Goal: Information Seeking & Learning: Learn about a topic

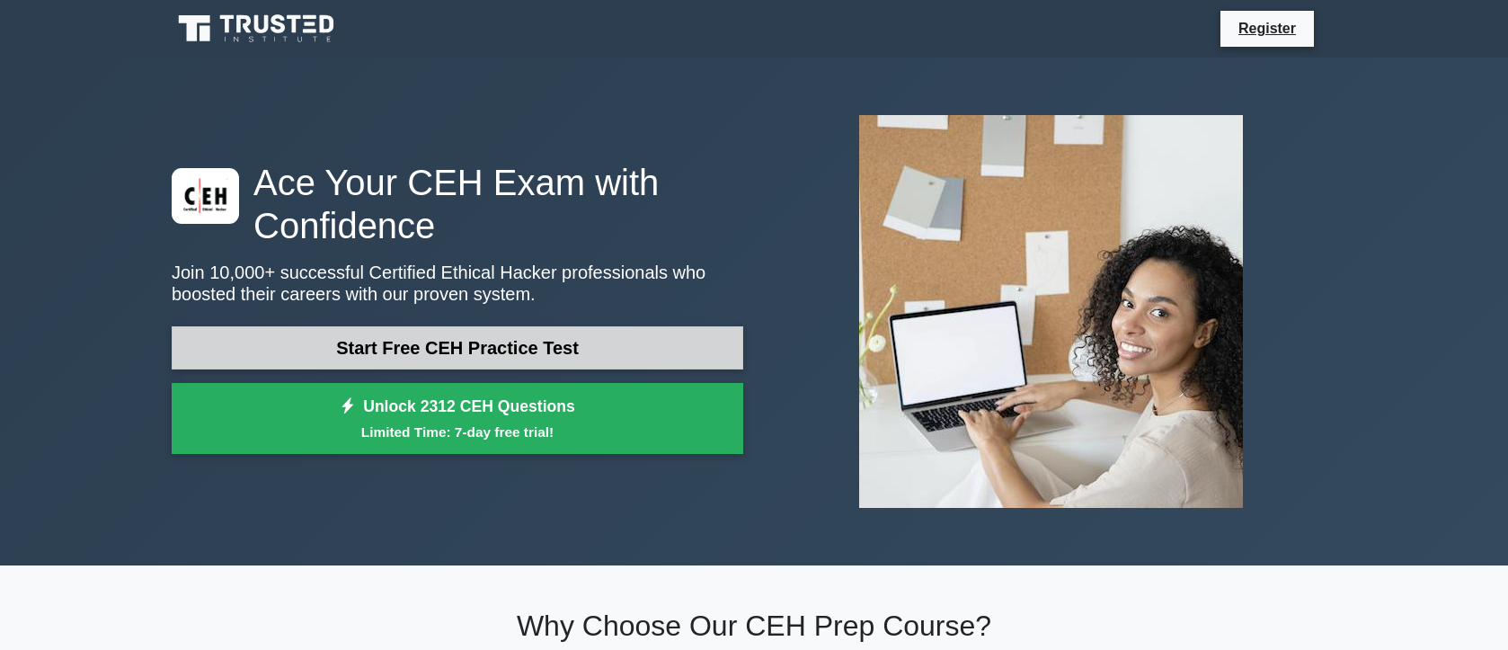
click at [546, 348] on link "Start Free CEH Practice Test" at bounding box center [458, 347] width 572 height 43
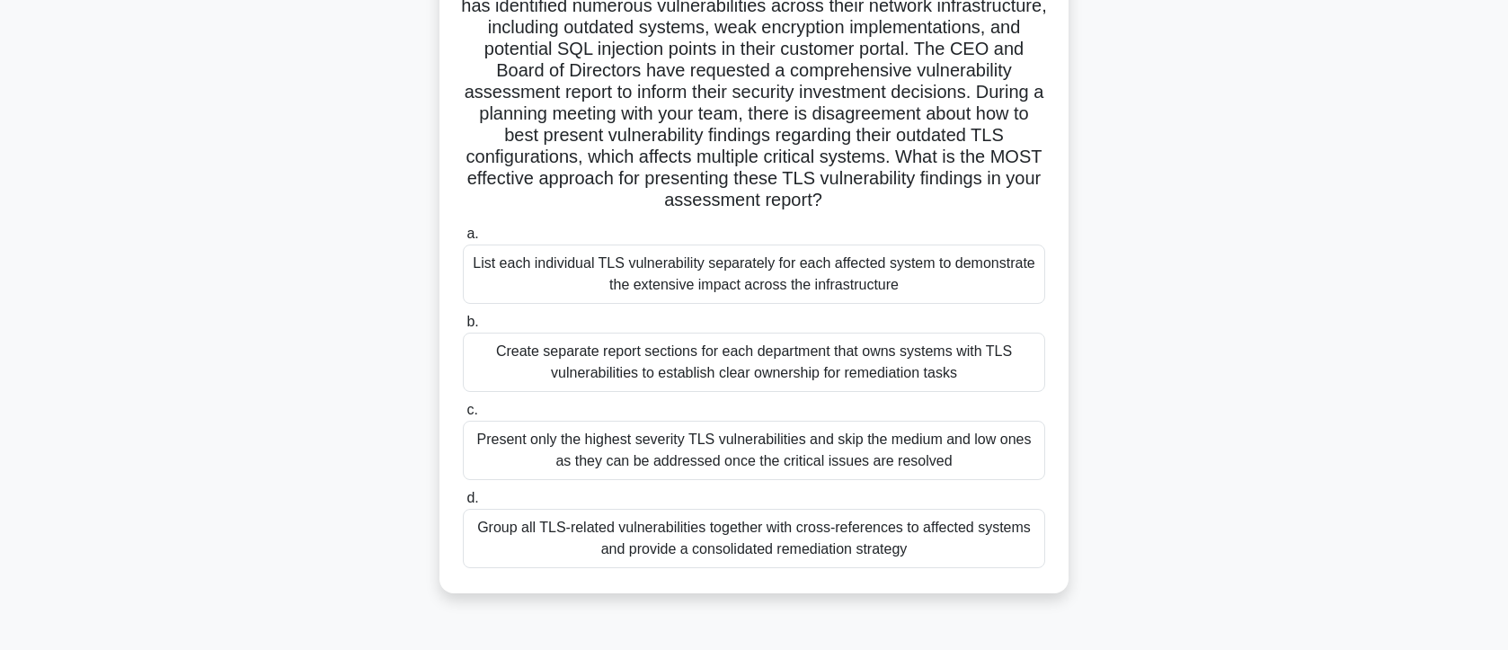
scroll to position [205, 0]
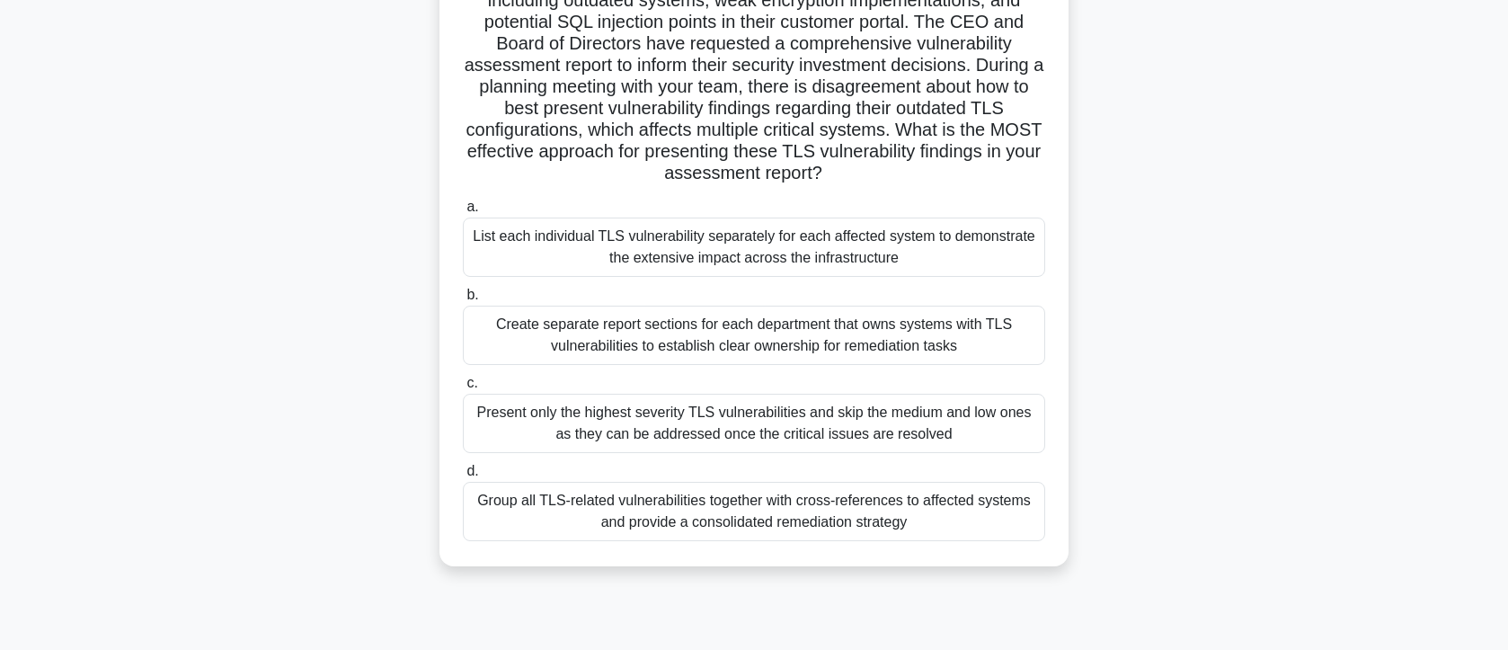
click at [682, 277] on div "List each individual TLS vulnerability separately for each affected system to d…" at bounding box center [754, 247] width 582 height 59
click at [463, 213] on input "a. List each individual TLS vulnerability separately for each affected system t…" at bounding box center [463, 207] width 0 height 12
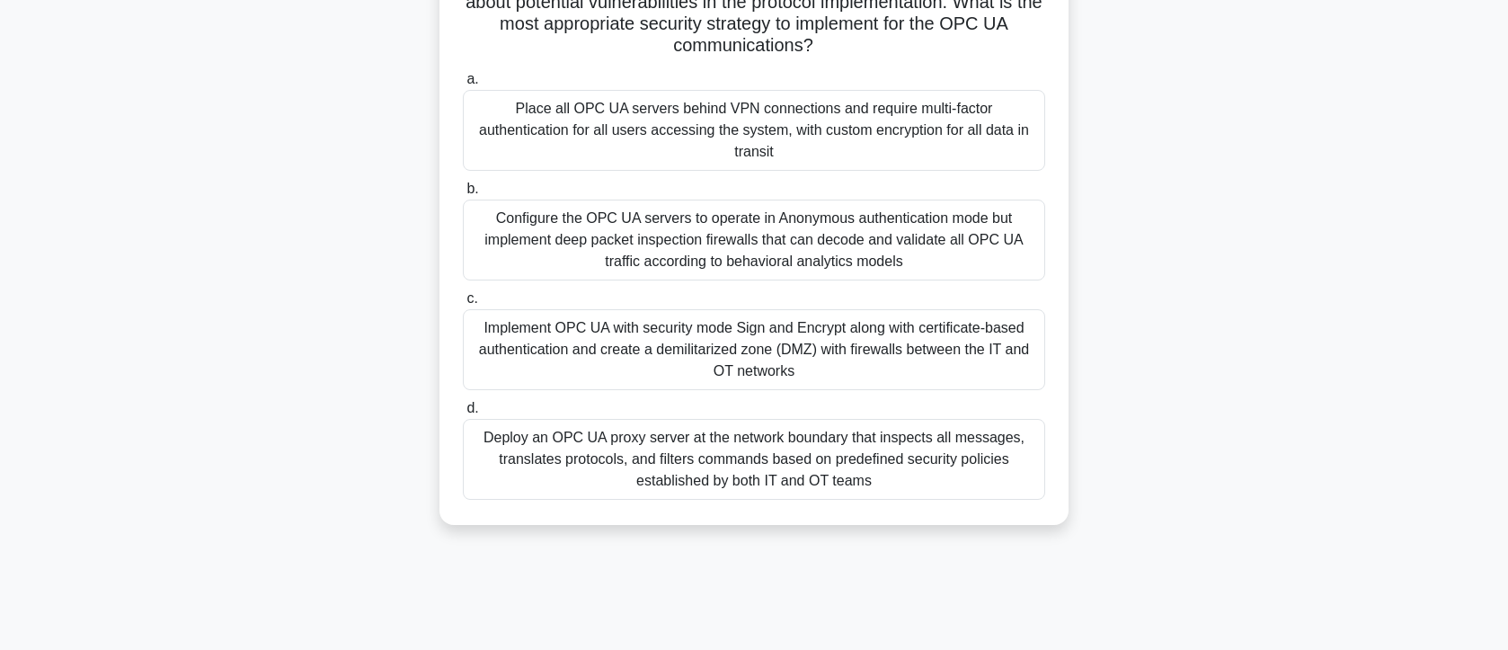
scroll to position [307, 0]
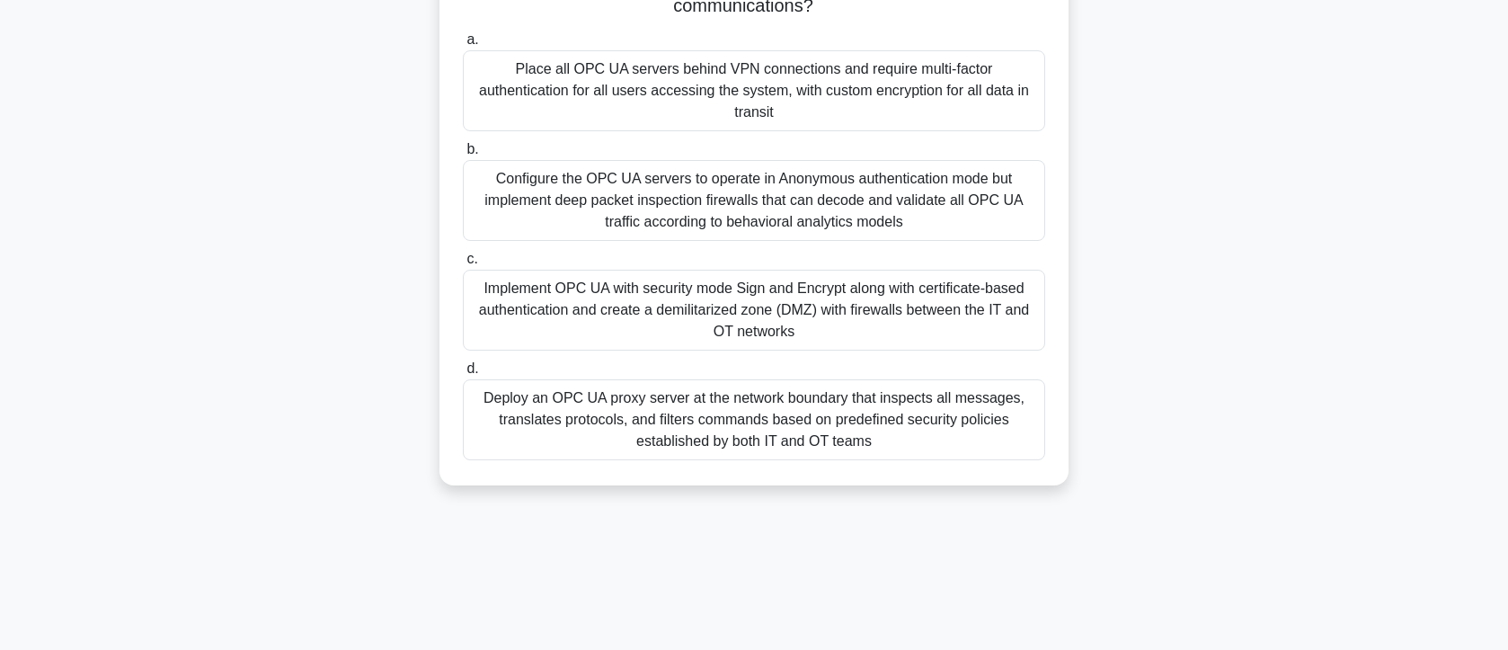
click at [746, 239] on div "Configure the OPC UA servers to operate in Anonymous authentication mode but im…" at bounding box center [754, 200] width 582 height 81
click at [463, 155] on input "b. Configure the OPC UA servers to operate in Anonymous authentication mode but…" at bounding box center [463, 150] width 0 height 12
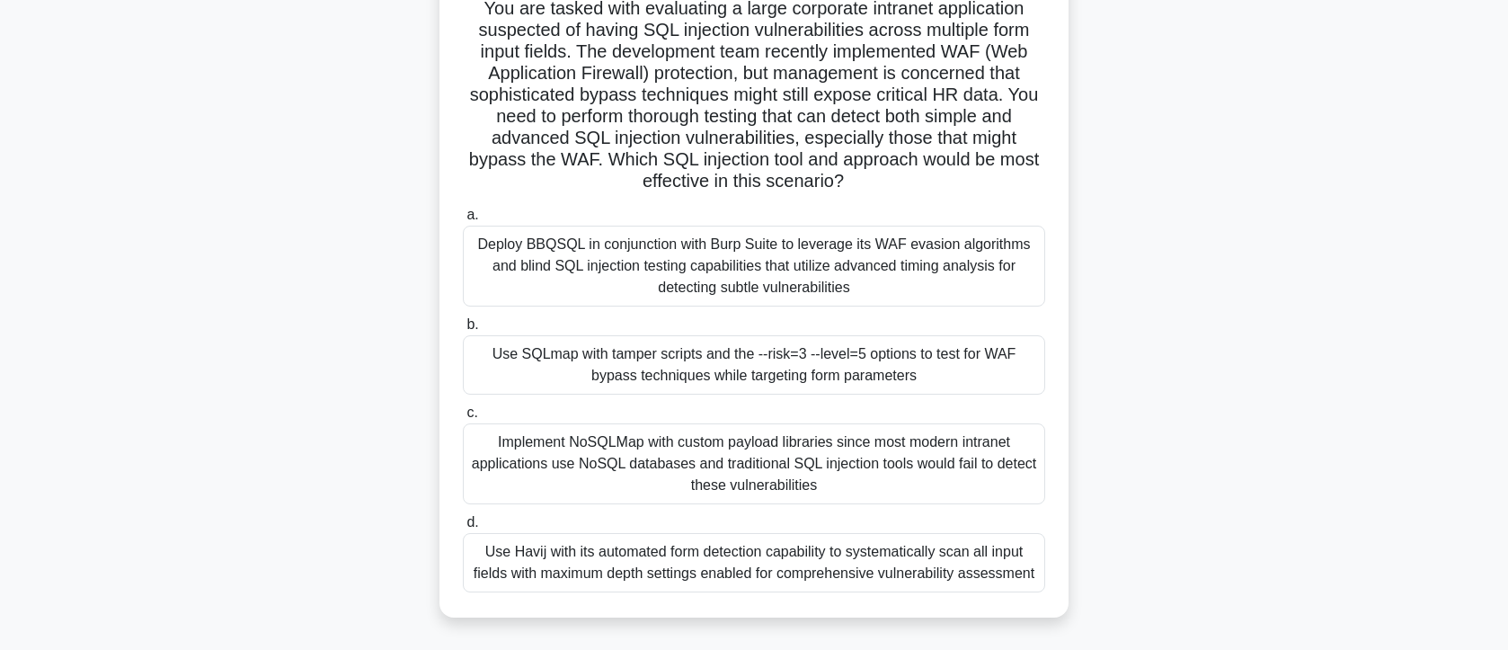
scroll to position [102, 0]
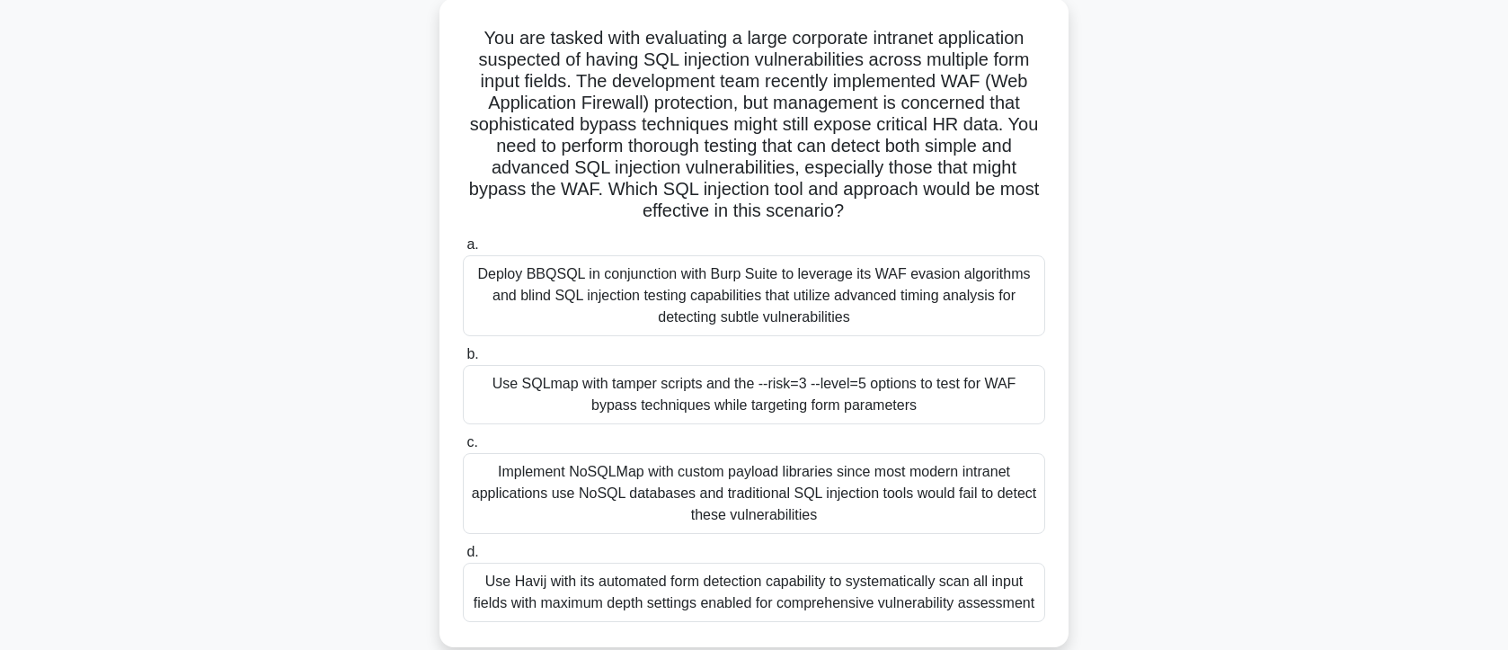
click at [829, 152] on h5 "You are tasked with evaluating a large corporate intranet application suspected…" at bounding box center [754, 125] width 586 height 196
click at [830, 152] on h5 "You are tasked with evaluating a large corporate intranet application suspected…" at bounding box center [754, 125] width 586 height 196
click at [808, 173] on h5 "You are tasked with evaluating a large corporate intranet application suspected…" at bounding box center [754, 125] width 586 height 196
click at [692, 415] on div "Use SQLmap with tamper scripts and the --risk=3 --level=5 options to test for W…" at bounding box center [754, 394] width 582 height 59
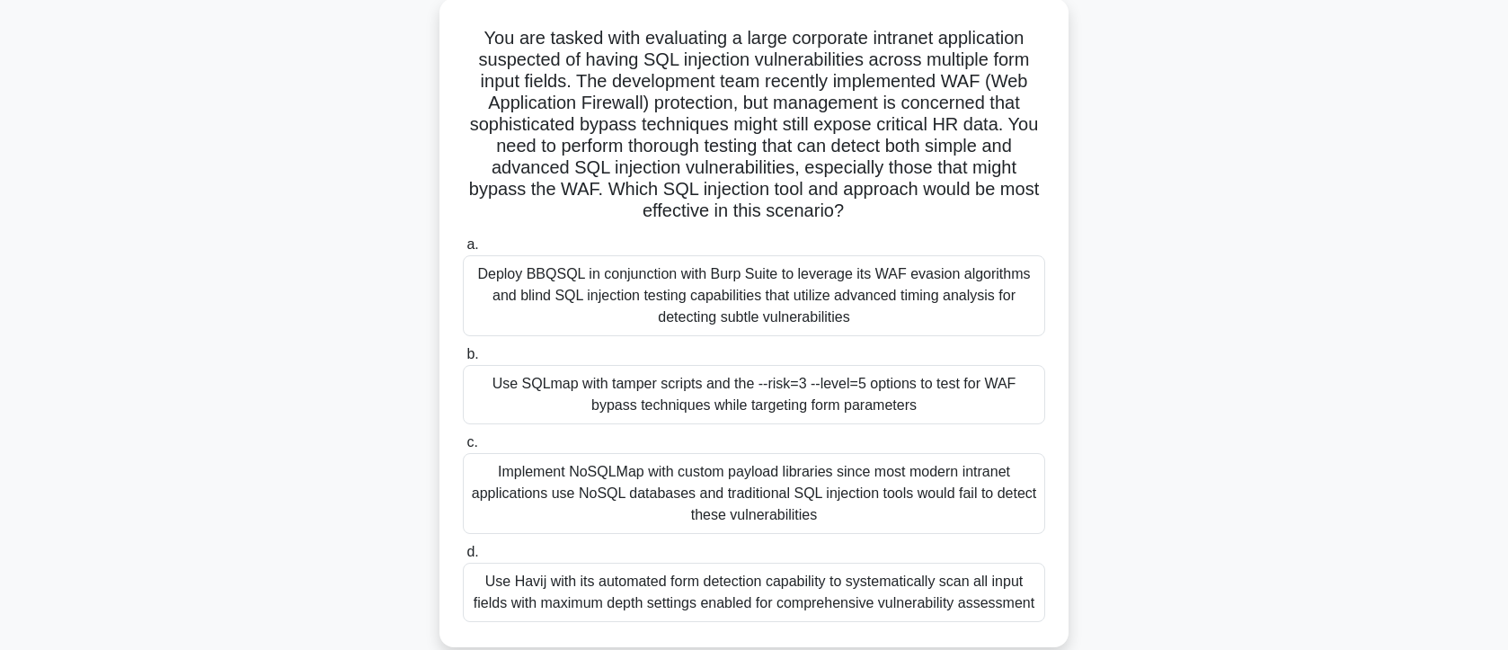
click at [463, 360] on input "b. Use SQLmap with tamper scripts and the --risk=3 --level=5 options to test fo…" at bounding box center [463, 355] width 0 height 12
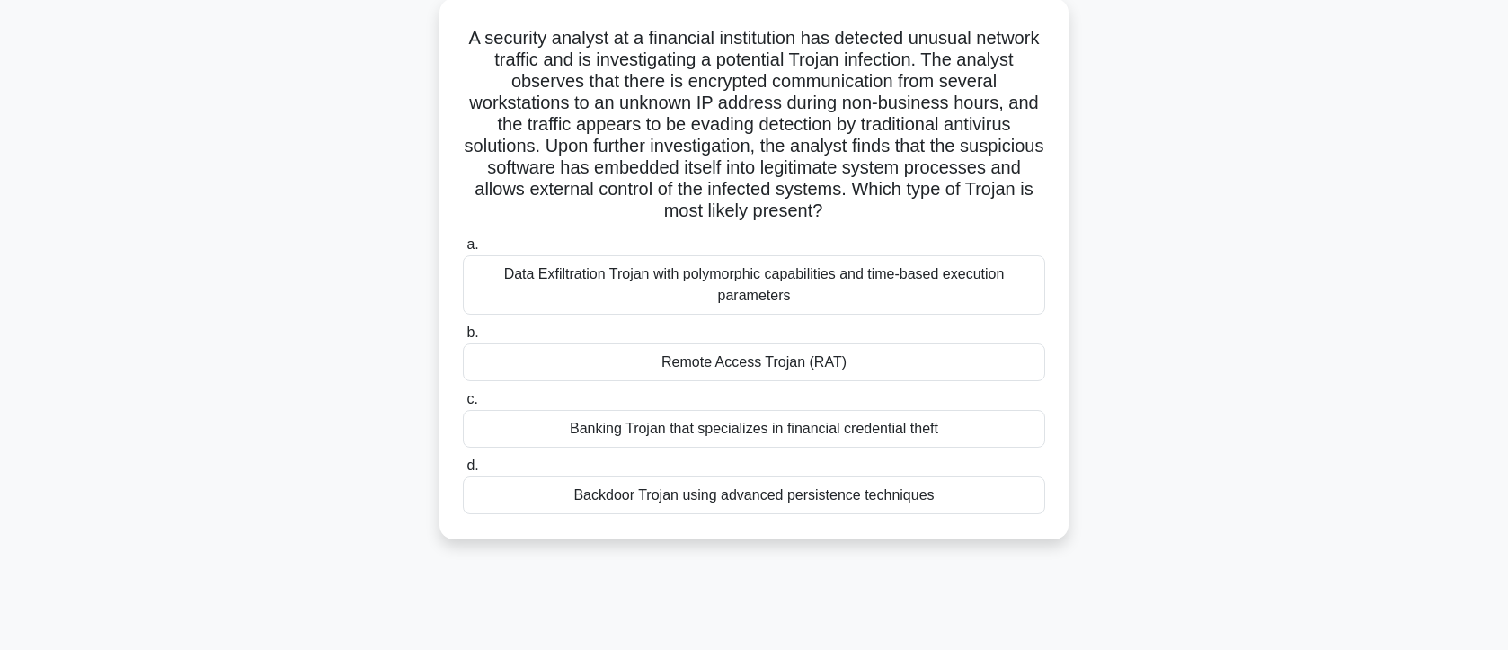
click at [788, 381] on div "Remote Access Trojan (RAT)" at bounding box center [754, 362] width 582 height 38
click at [463, 339] on input "b. Remote Access Trojan (RAT)" at bounding box center [463, 333] width 0 height 12
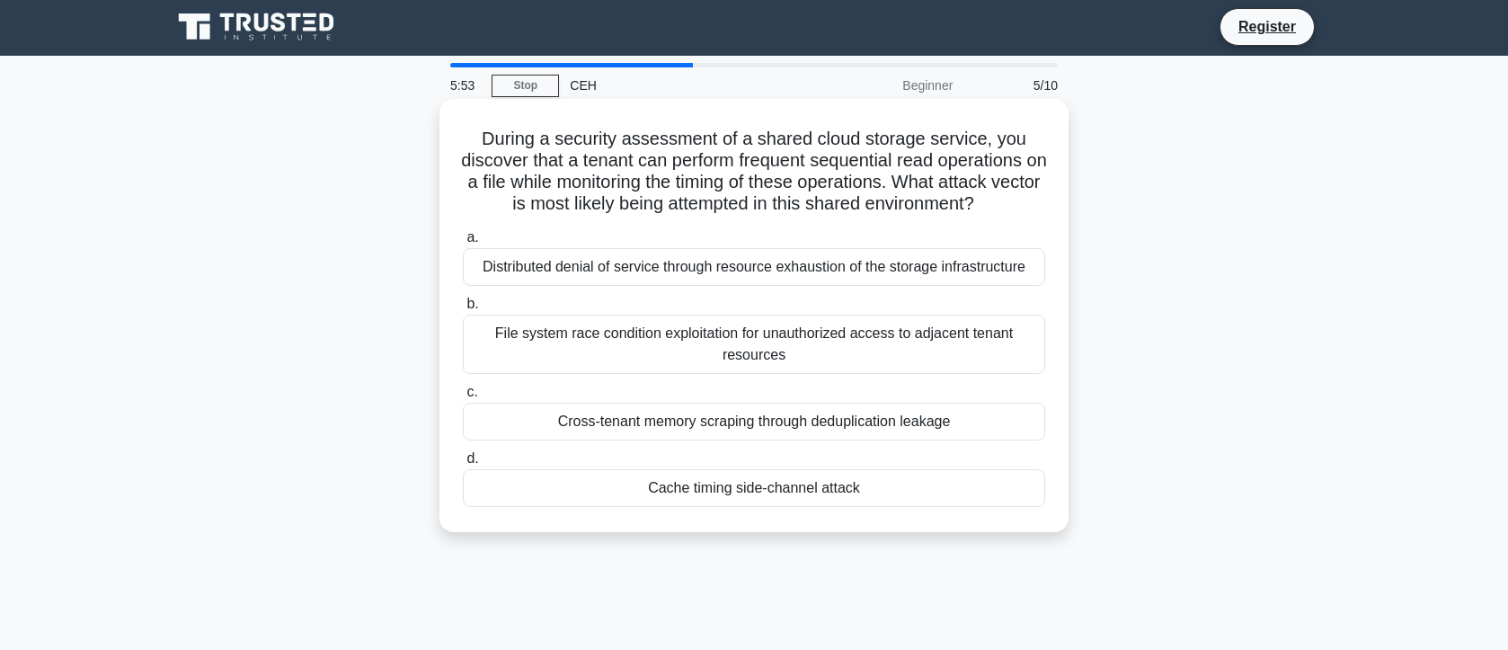
scroll to position [0, 0]
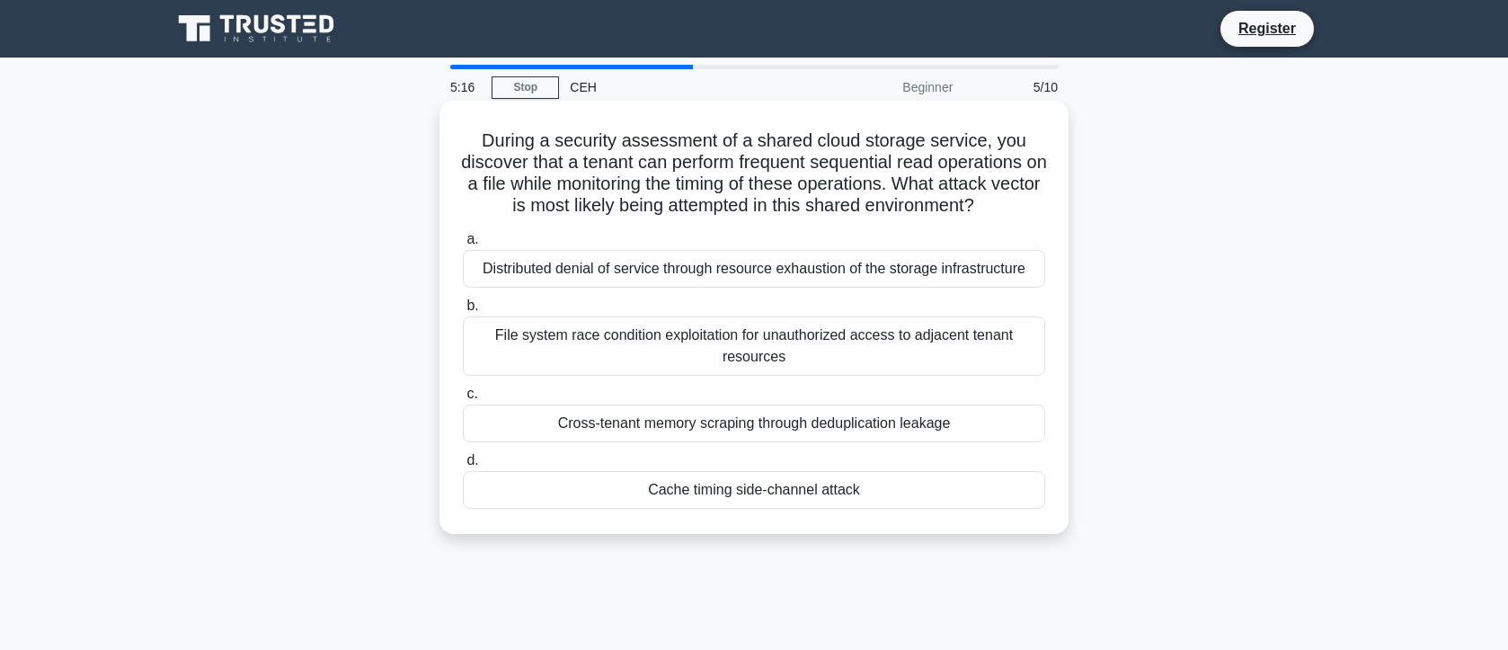
click at [785, 376] on div "File system race condition exploitation for unauthorized access to adjacent ten…" at bounding box center [754, 345] width 582 height 59
click at [463, 312] on input "b. File system race condition exploitation for unauthorized access to adjacent …" at bounding box center [463, 306] width 0 height 12
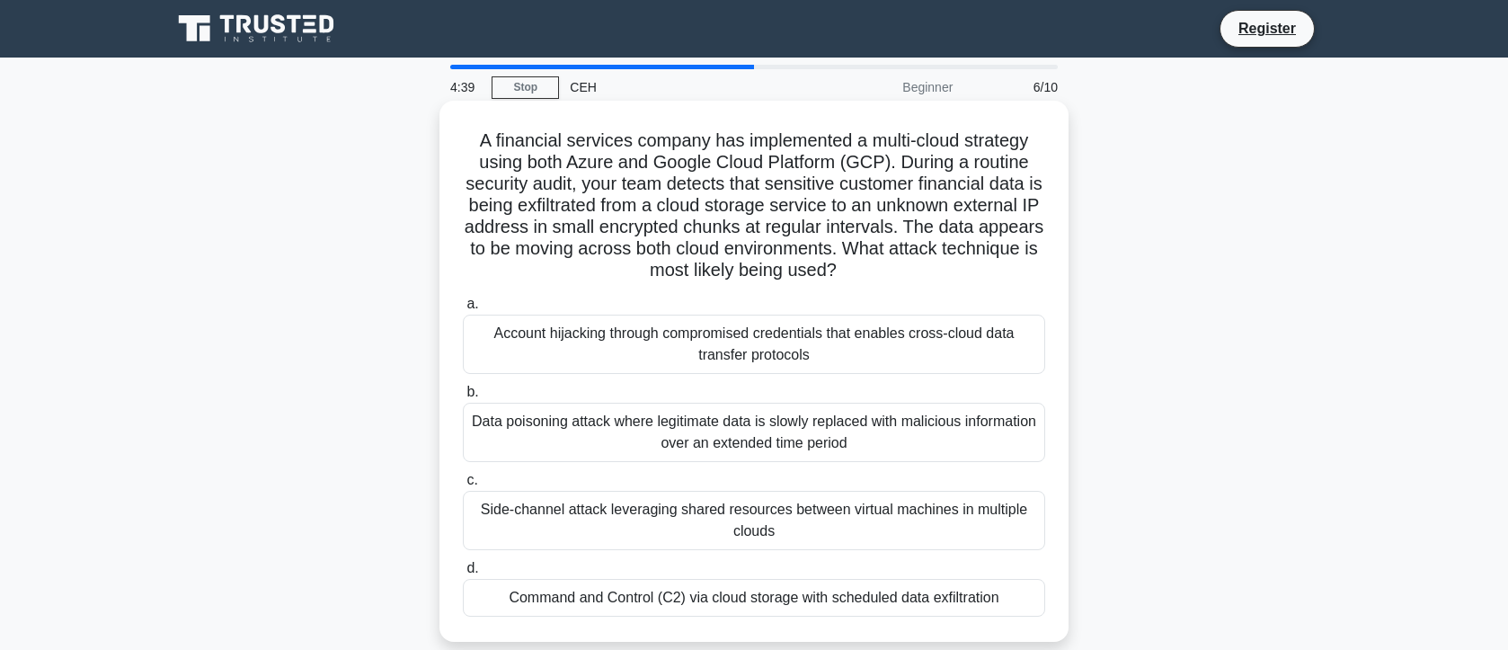
click at [795, 617] on div "Command and Control (C2) via cloud storage with scheduled data exfiltration" at bounding box center [754, 598] width 582 height 38
click at [463, 574] on input "d. Command and Control (C2) via cloud storage with scheduled data exfiltration" at bounding box center [463, 569] width 0 height 12
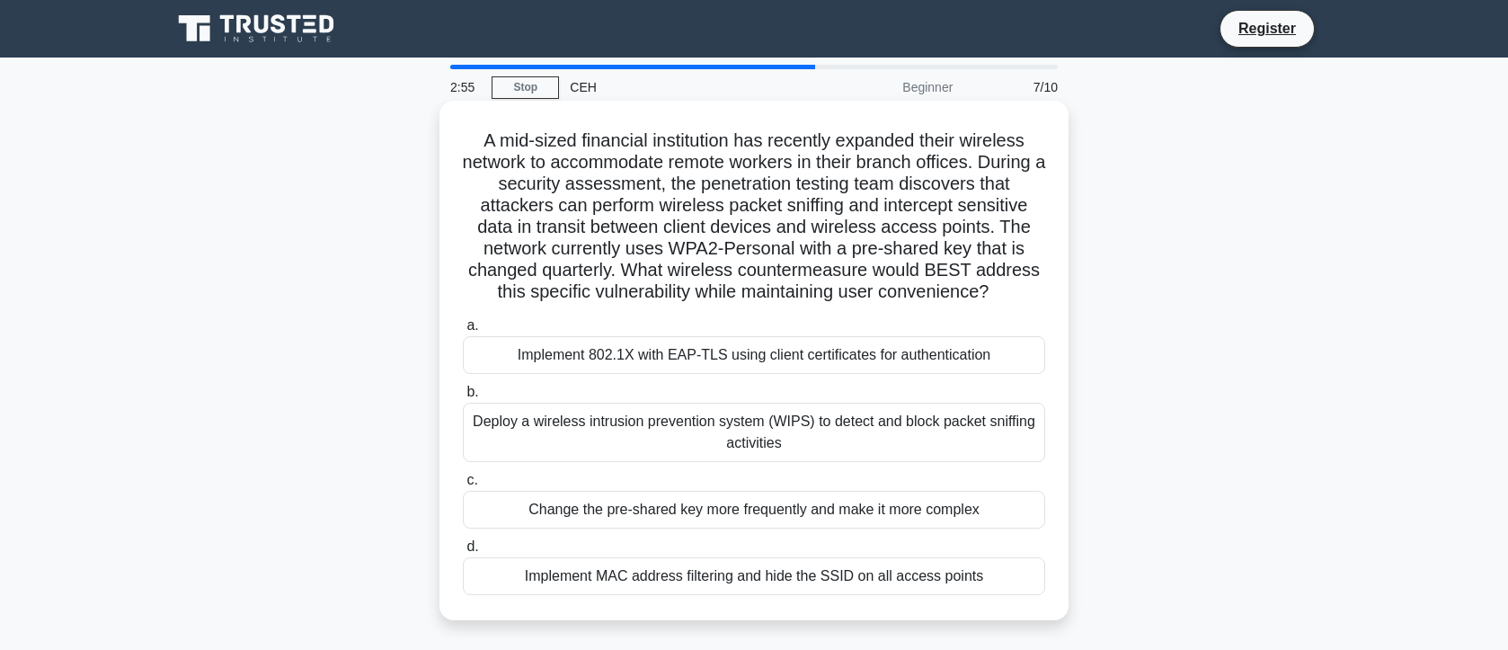
scroll to position [102, 0]
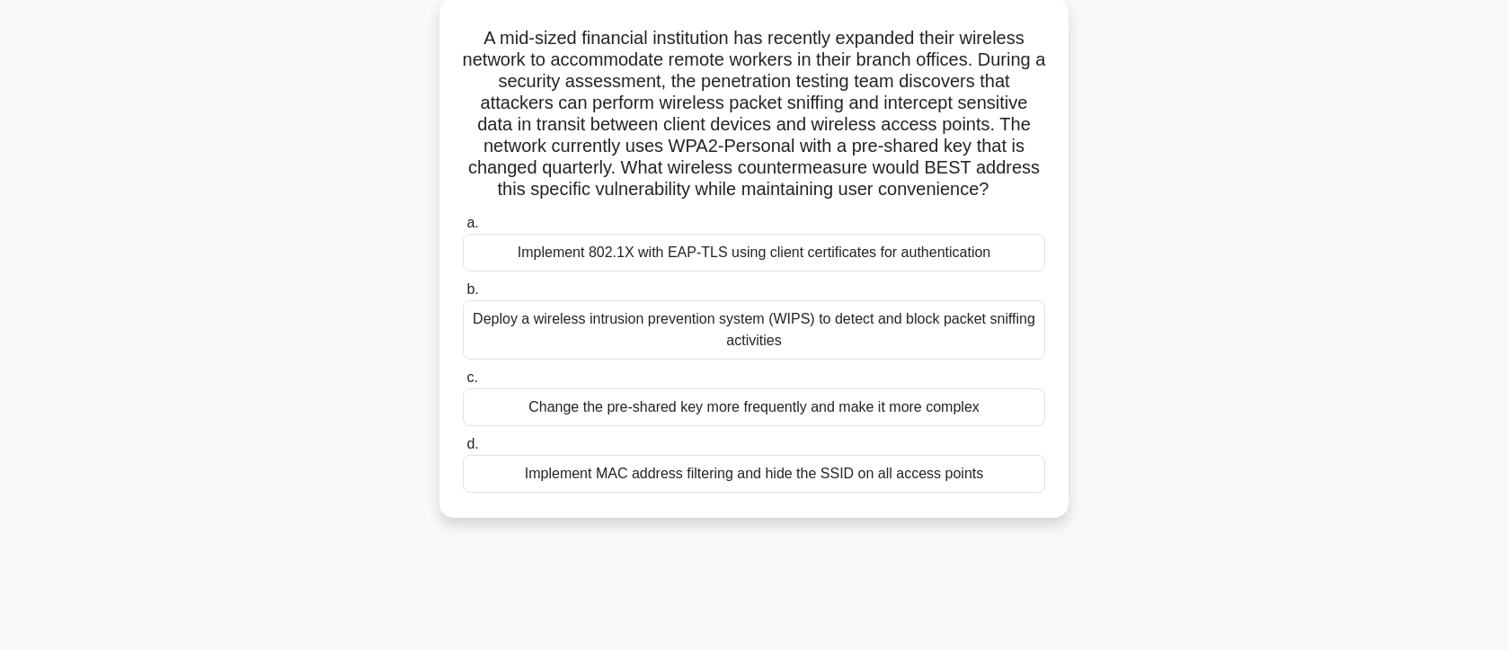
click at [763, 360] on div "Deploy a wireless intrusion prevention system (WIPS) to detect and block packet…" at bounding box center [754, 329] width 582 height 59
click at [463, 296] on input "b. Deploy a wireless intrusion prevention system (WIPS) to detect and block pac…" at bounding box center [463, 290] width 0 height 12
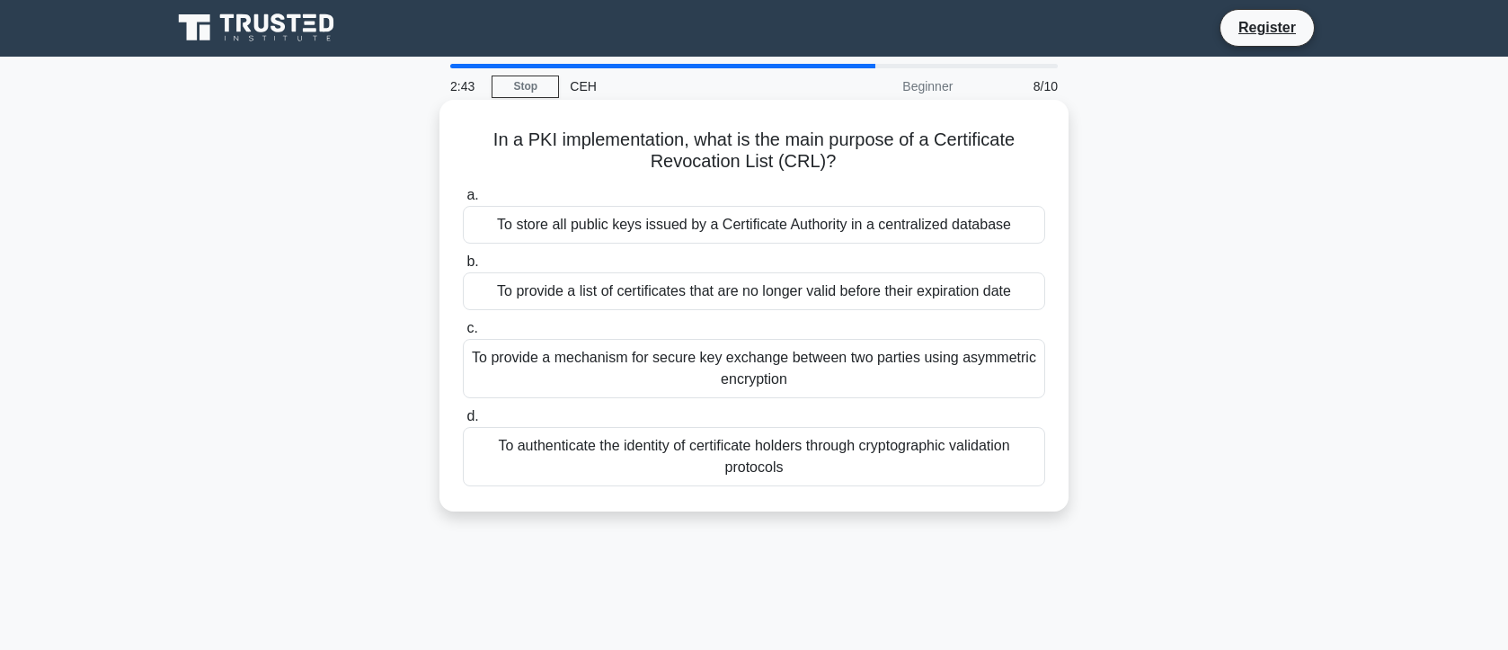
scroll to position [0, 0]
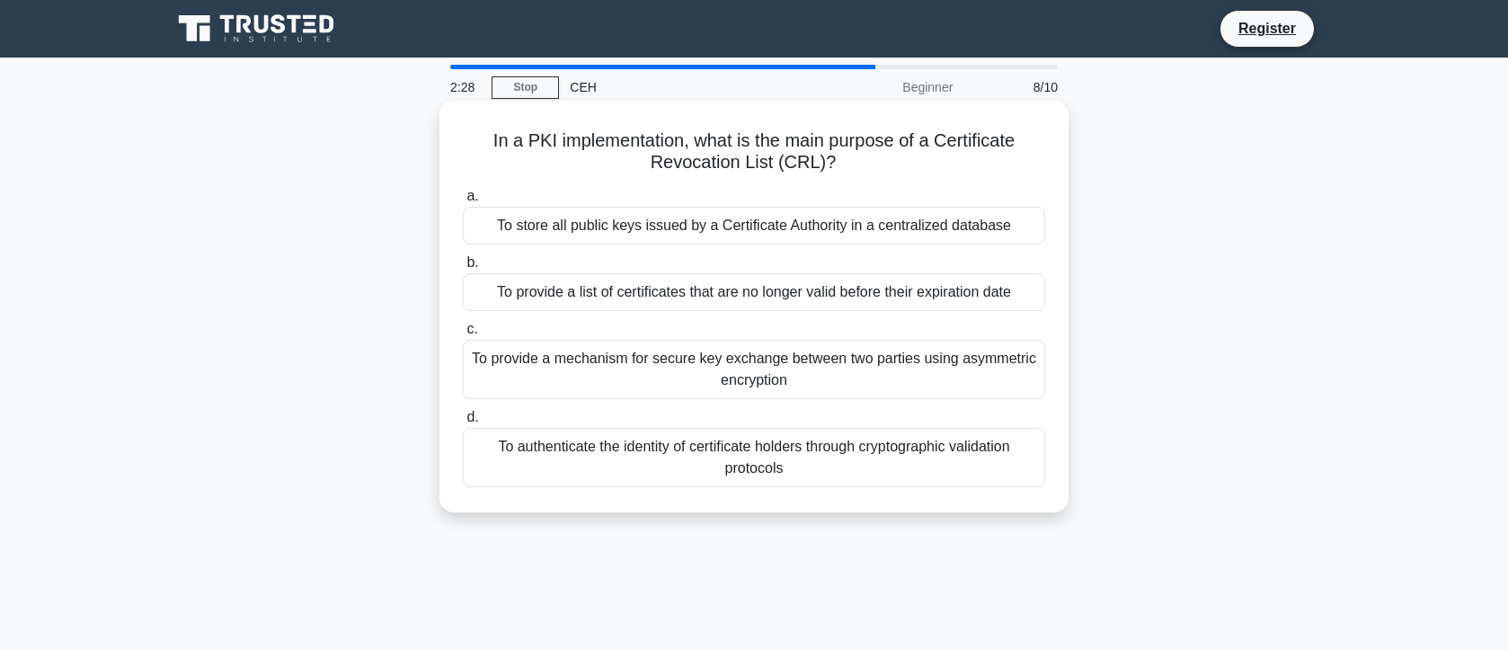
click at [913, 487] on div "To authenticate the identity of certificate holders through cryptographic valid…" at bounding box center [754, 457] width 582 height 59
click at [463, 423] on input "d. To authenticate the identity of certificate holders through cryptographic va…" at bounding box center [463, 418] width 0 height 12
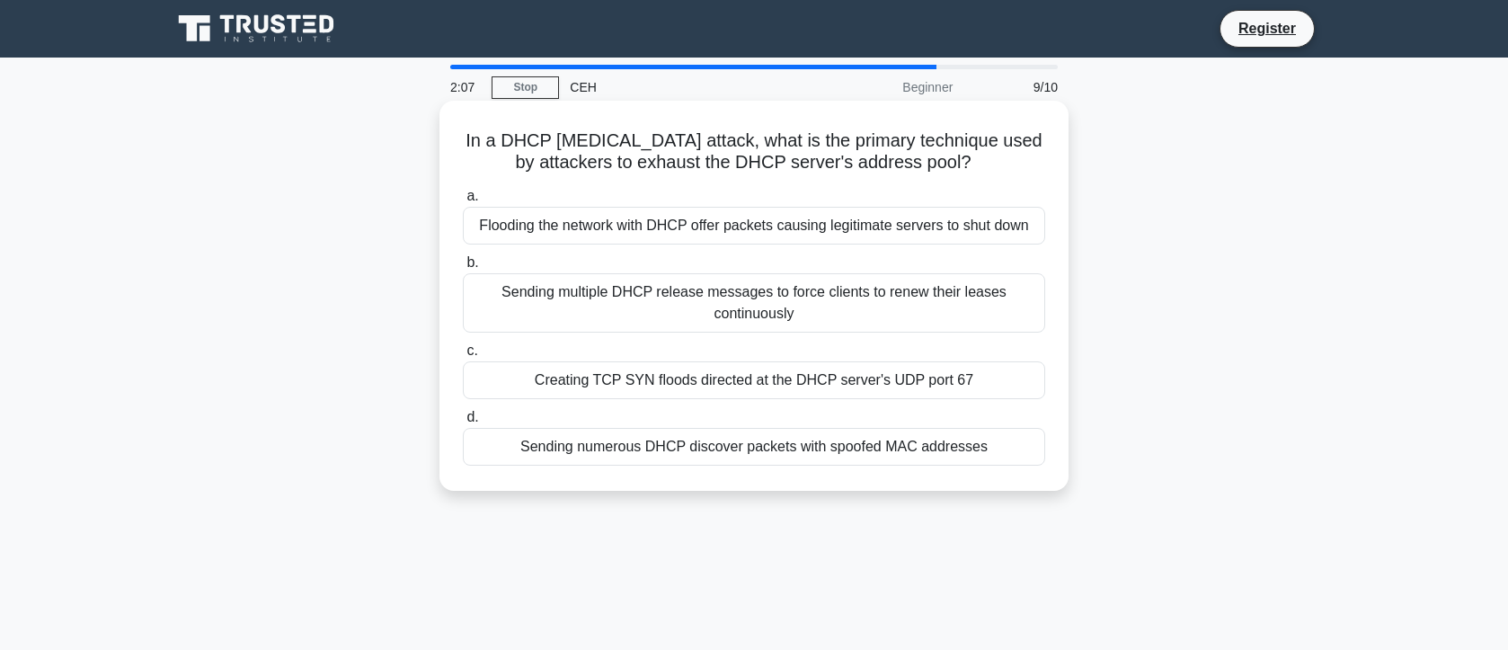
click at [716, 235] on div "Flooding the network with DHCP offer packets causing legitimate servers to shut…" at bounding box center [754, 226] width 582 height 38
click at [463, 202] on input "a. Flooding the network with DHCP offer packets causing legitimate servers to s…" at bounding box center [463, 197] width 0 height 12
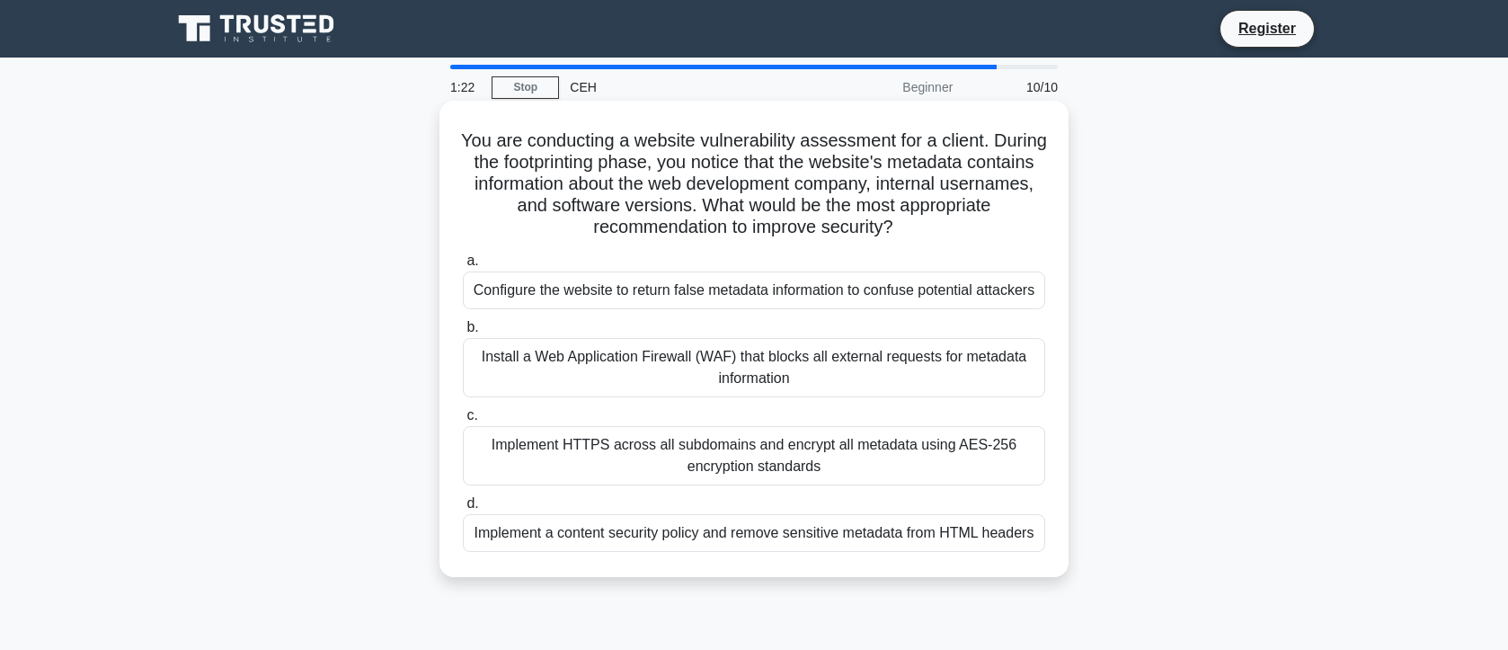
click at [804, 397] on div "Install a Web Application Firewall (WAF) that blocks all external requests for …" at bounding box center [754, 367] width 582 height 59
click at [463, 333] on input "b. Install a Web Application Firewall (WAF) that blocks all external requests f…" at bounding box center [463, 328] width 0 height 12
radio input "true"
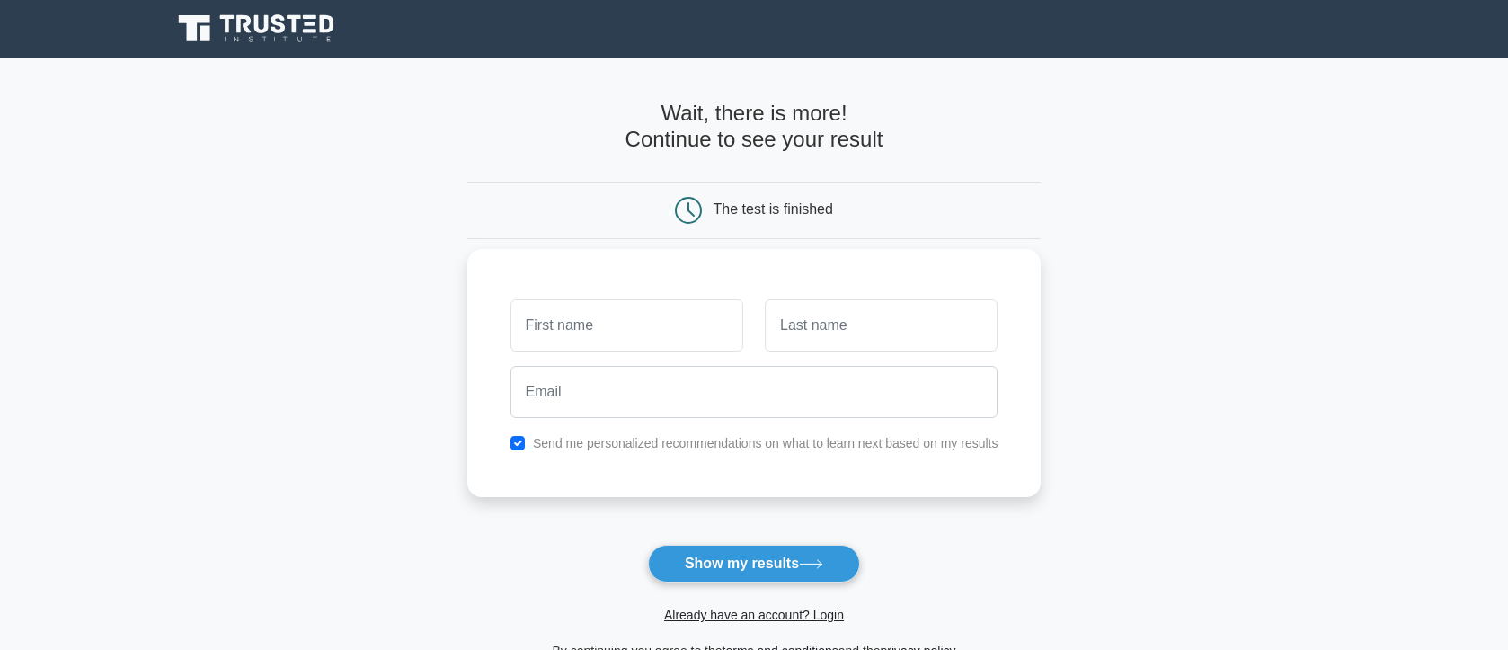
click at [701, 342] on input "text" at bounding box center [626, 325] width 233 height 52
type input "speckoff"
click at [796, 336] on input "text" at bounding box center [881, 325] width 233 height 52
type input "Ofe"
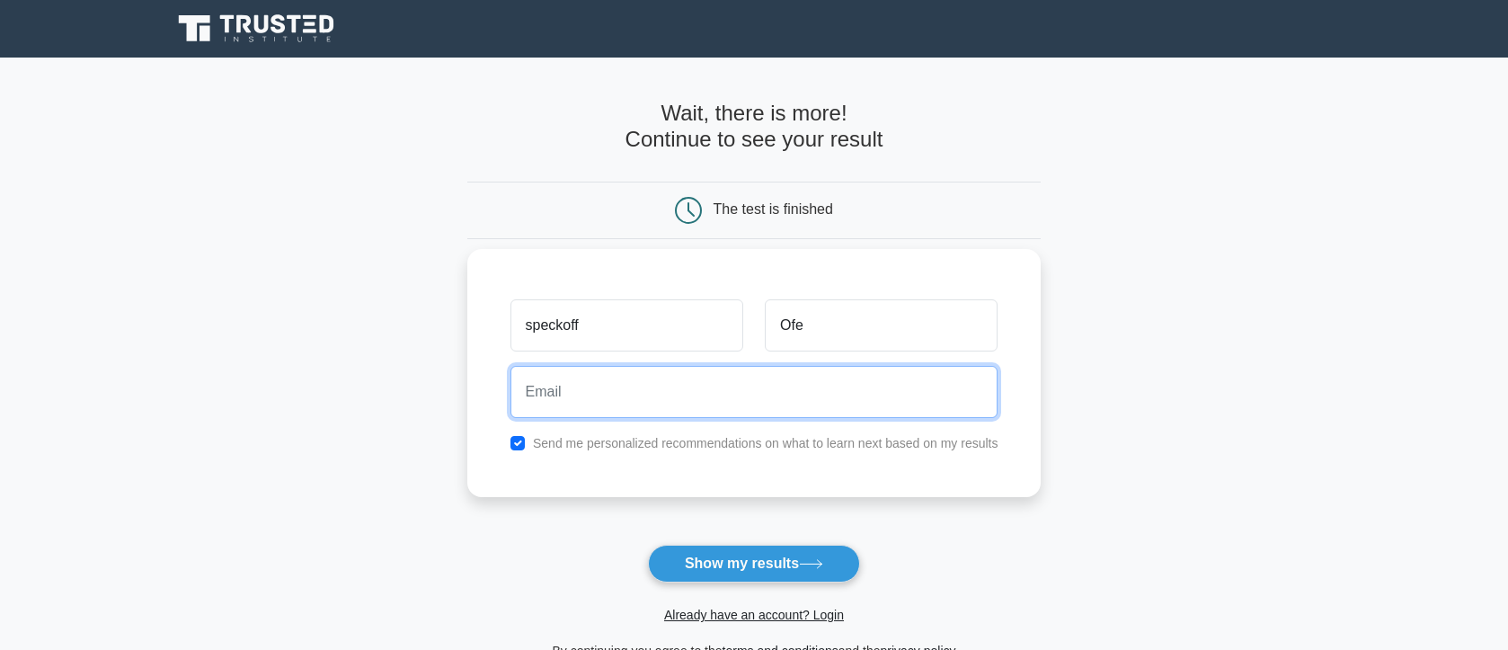
click at [674, 395] on input "email" at bounding box center [754, 392] width 488 height 52
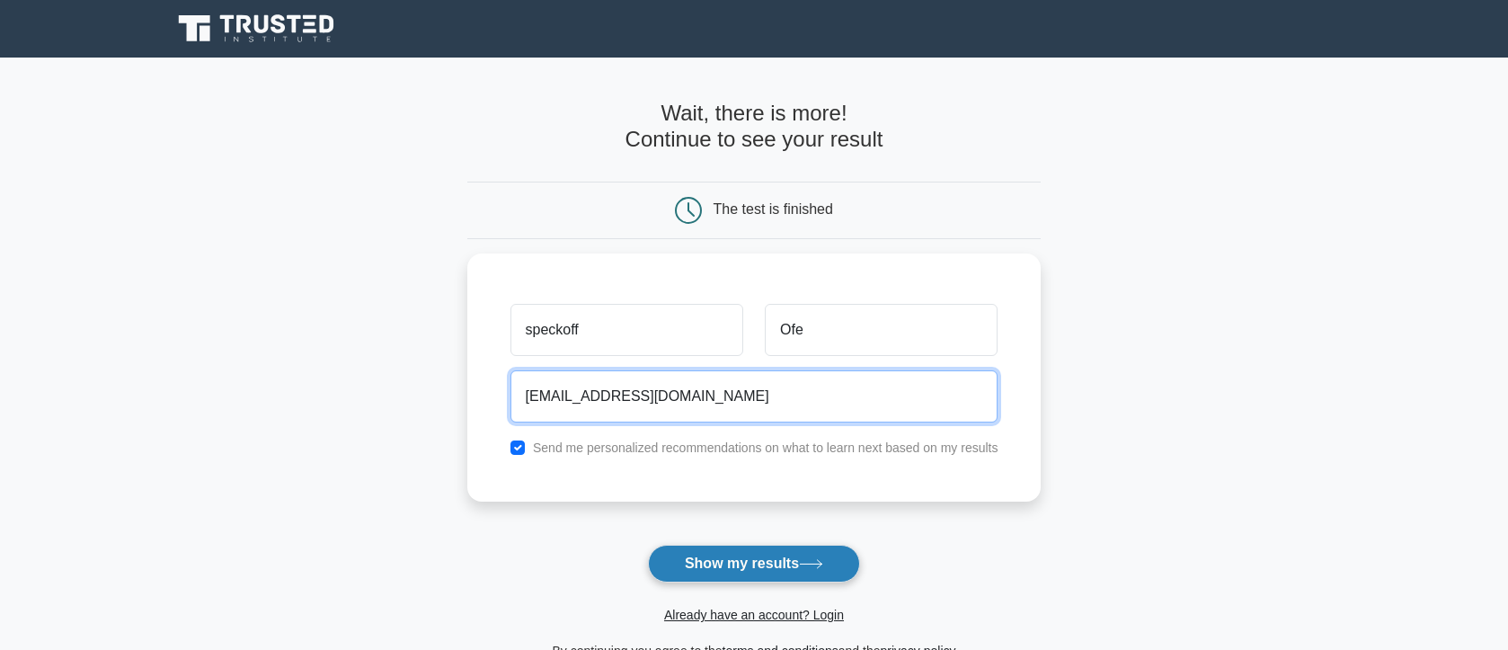
type input "tongatherhymewithkhona@gmail.com"
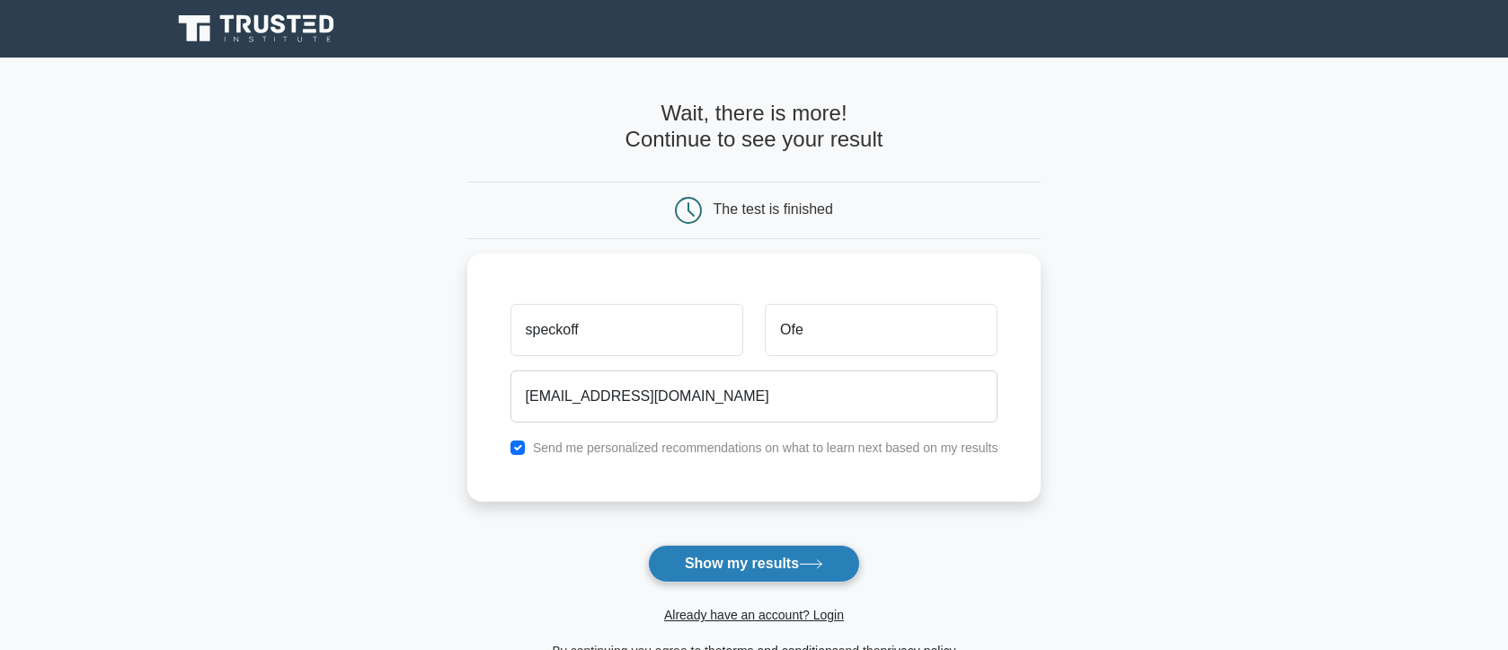
click at [720, 572] on button "Show my results" at bounding box center [754, 564] width 212 height 38
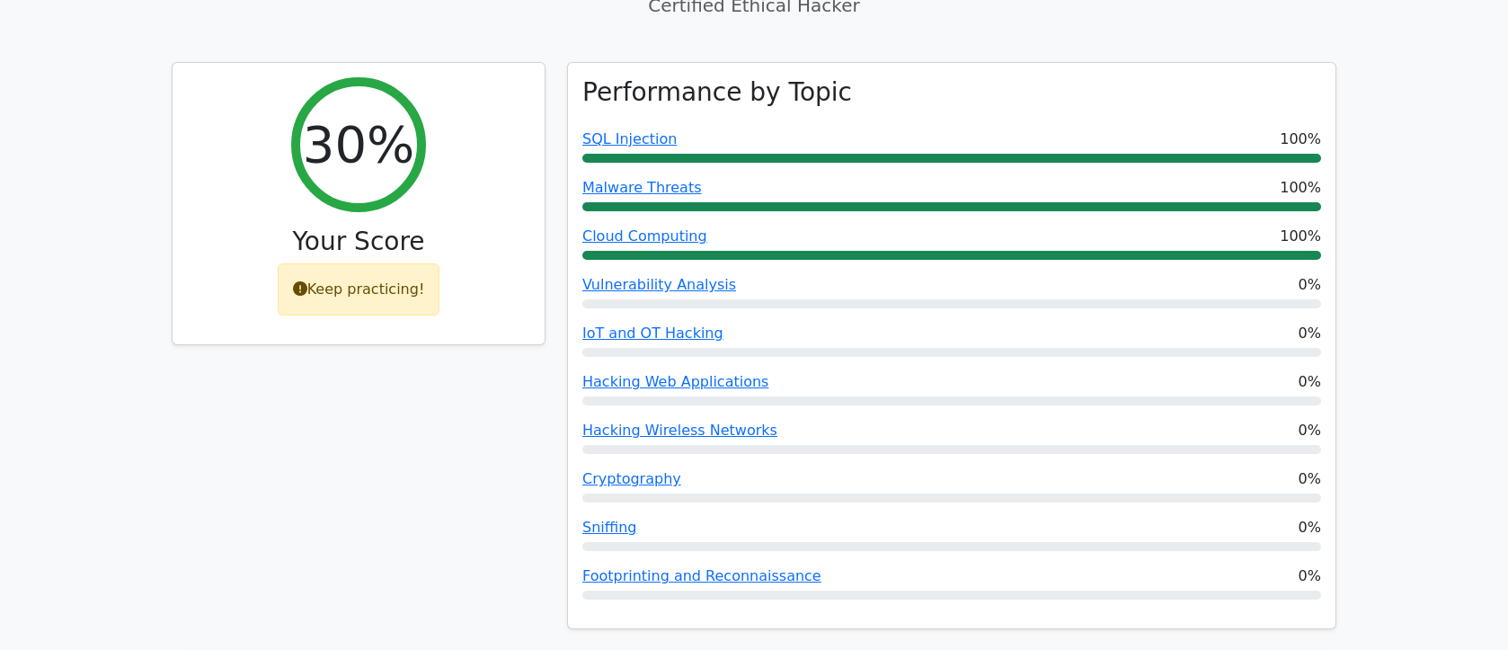
scroll to position [717, 0]
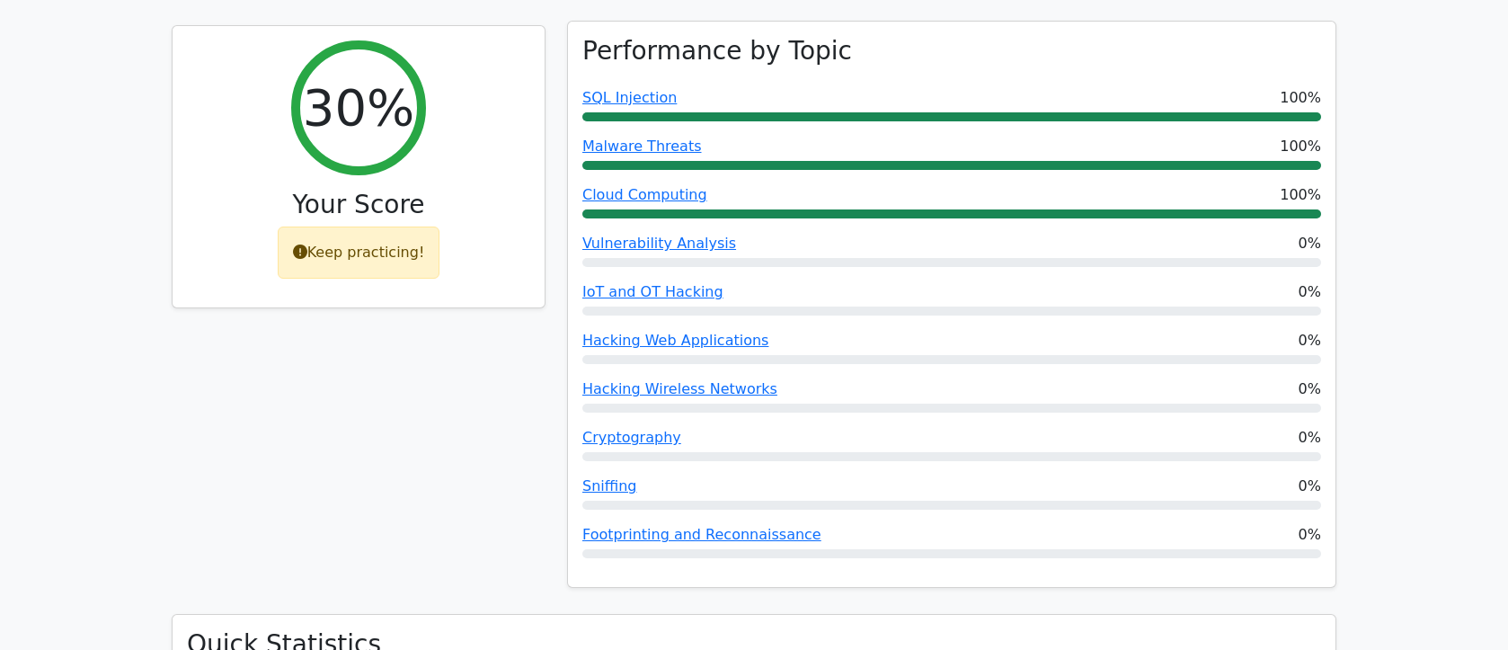
click at [735, 330] on span "Hacking Web Applications" at bounding box center [675, 341] width 186 height 22
click at [734, 332] on link "Hacking Web Applications" at bounding box center [675, 340] width 186 height 17
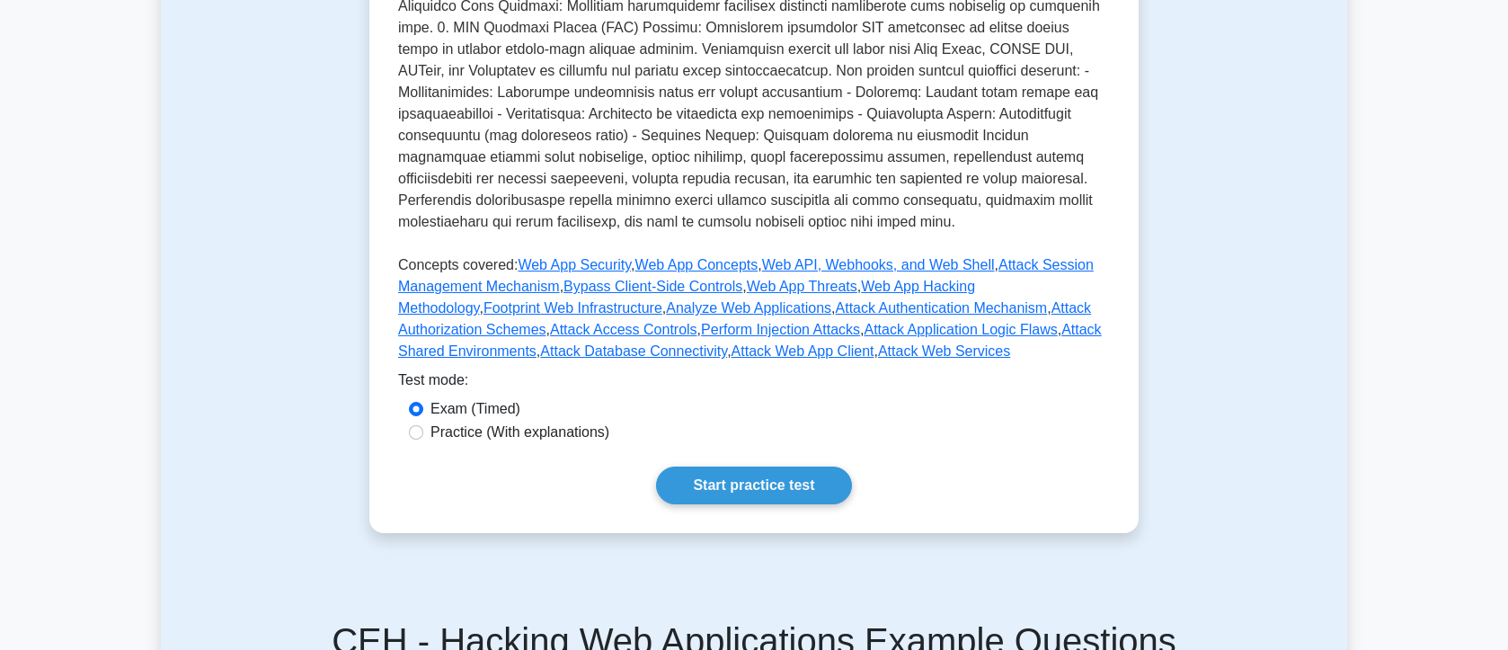
scroll to position [512, 0]
